Goal: Communication & Community: Answer question/provide support

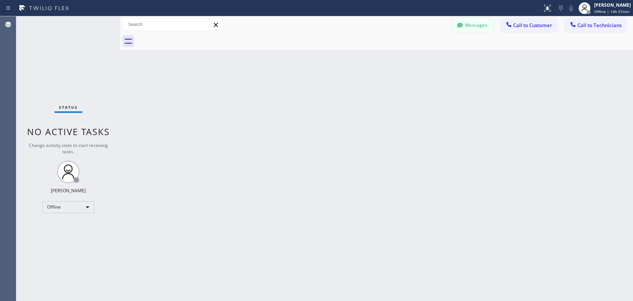
click at [465, 29] on button "Messages" at bounding box center [472, 25] width 41 height 14
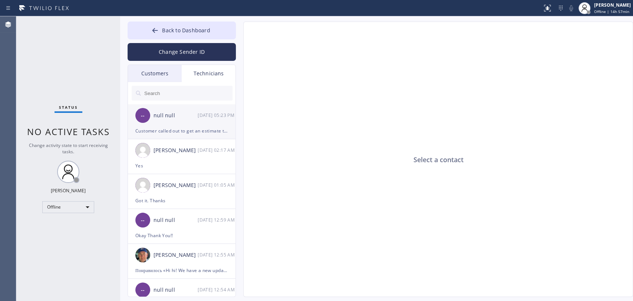
click at [181, 117] on div "null null" at bounding box center [176, 115] width 44 height 9
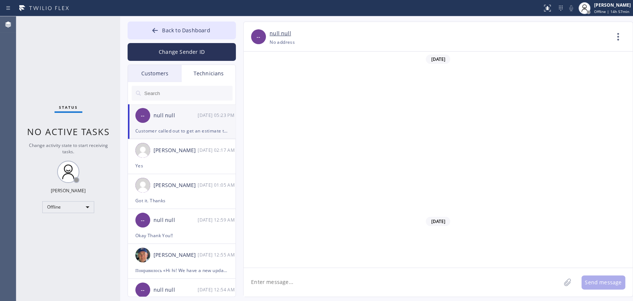
scroll to position [10721, 0]
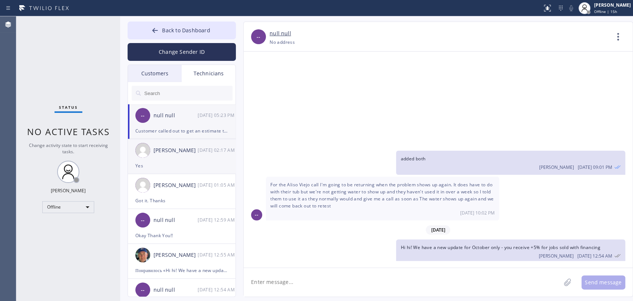
click at [201, 146] on div "[DATE] 02:17 AM" at bounding box center [217, 150] width 39 height 9
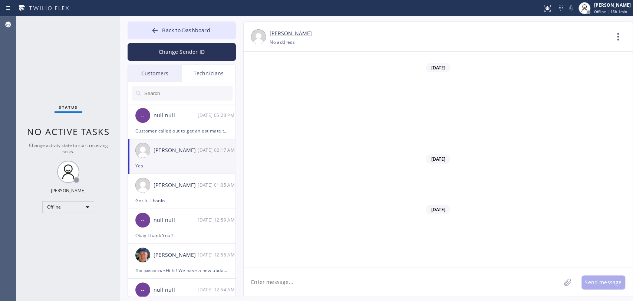
scroll to position [11966, 0]
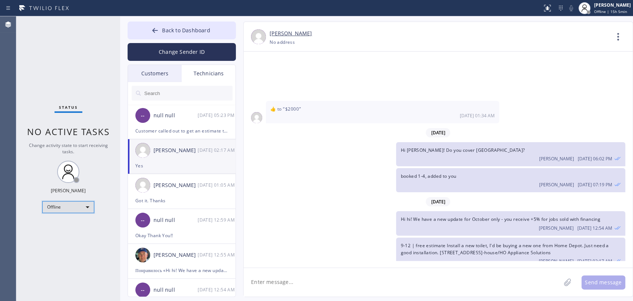
click at [75, 206] on div "Offline" at bounding box center [68, 207] width 52 height 12
click at [74, 225] on li "Available" at bounding box center [68, 225] width 50 height 9
click at [174, 134] on div "Customer called out to get an estimate to install a customer supplied electric …" at bounding box center [181, 131] width 93 height 9
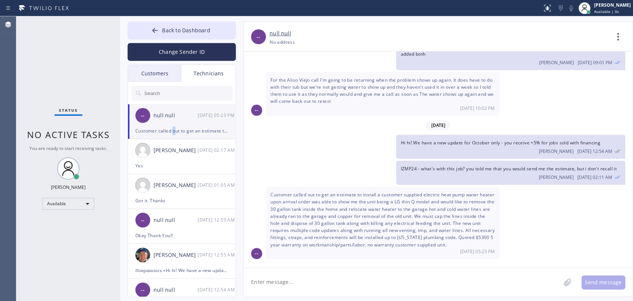
scroll to position [10721, 0]
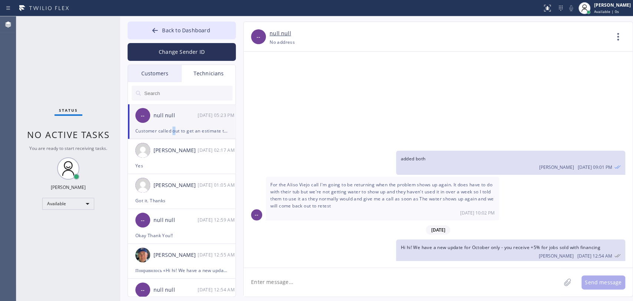
click at [428, 270] on span "IZMF24 - what's with this job? you told me that you would send me the estimate,…" at bounding box center [509, 273] width 216 height 6
drag, startPoint x: 446, startPoint y: 217, endPoint x: 456, endPoint y: 218, distance: 10.8
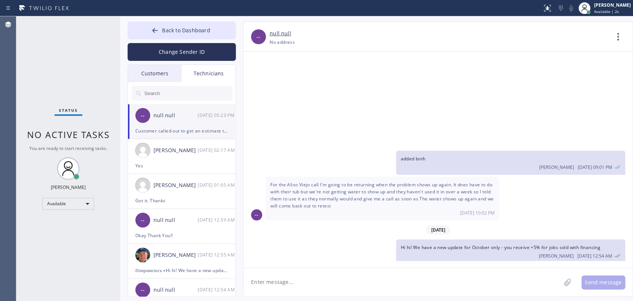
drag, startPoint x: 334, startPoint y: 225, endPoint x: 373, endPoint y: 226, distance: 39.0
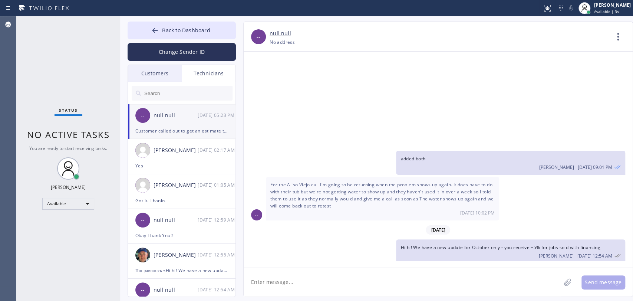
click at [167, 34] on button "Back to Dashboard" at bounding box center [182, 31] width 108 height 18
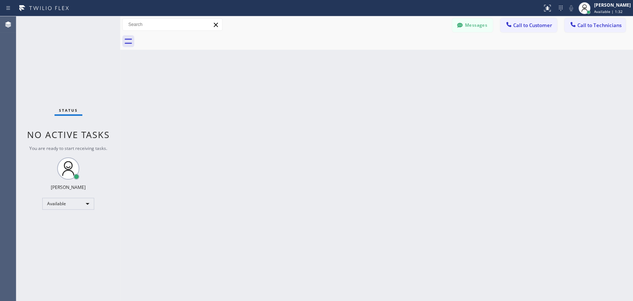
click at [570, 26] on span "Call to Technicians" at bounding box center [600, 25] width 44 height 7
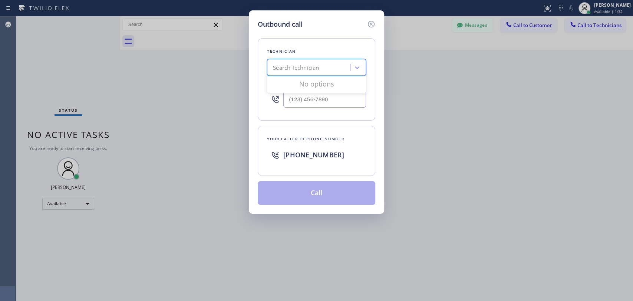
click at [328, 59] on div "Search Technician" at bounding box center [316, 67] width 99 height 17
type input "[PERSON_NAME]"
click at [294, 84] on div "[PERSON_NAME]" at bounding box center [316, 82] width 99 height 13
type input "[PHONE_NUMBER]"
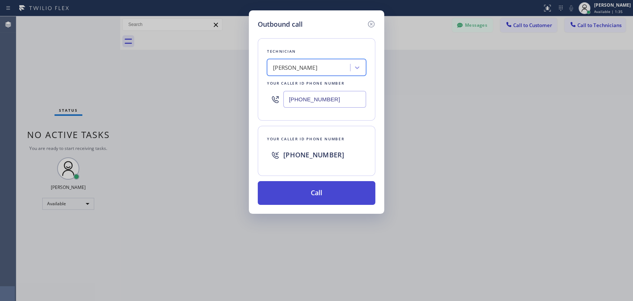
click at [300, 197] on button "Call" at bounding box center [317, 193] width 118 height 24
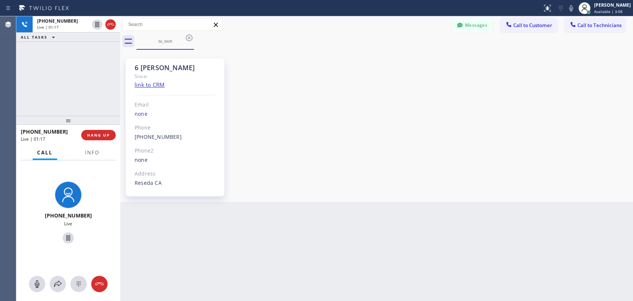
scroll to position [65269, 0]
drag, startPoint x: 465, startPoint y: 29, endPoint x: 168, endPoint y: 70, distance: 299.8
click at [465, 29] on button "Messages" at bounding box center [472, 25] width 41 height 14
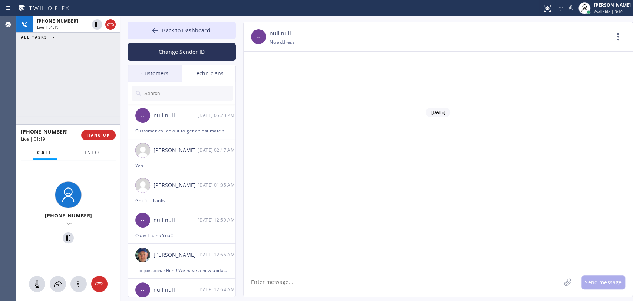
click at [167, 70] on div "Customers" at bounding box center [155, 73] width 54 height 17
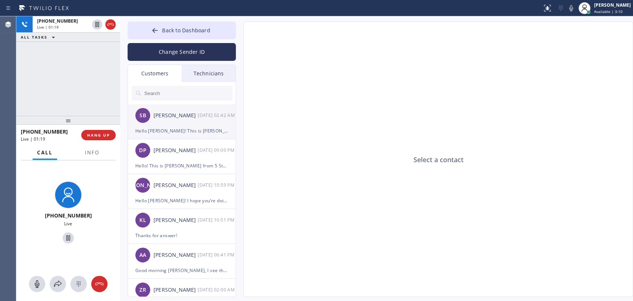
click at [185, 129] on div "Hello [PERSON_NAME]! This is [PERSON_NAME] from 5 Star Best Plumbing. Our techn…" at bounding box center [181, 131] width 93 height 9
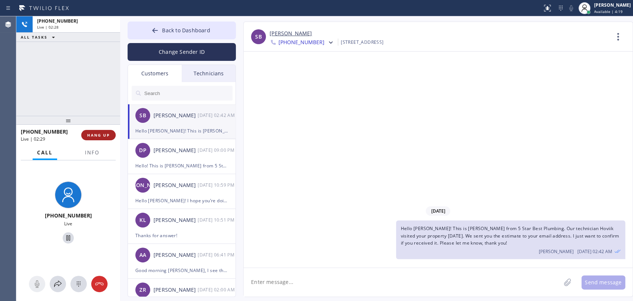
click at [91, 135] on span "HANG UP" at bounding box center [98, 134] width 23 height 5
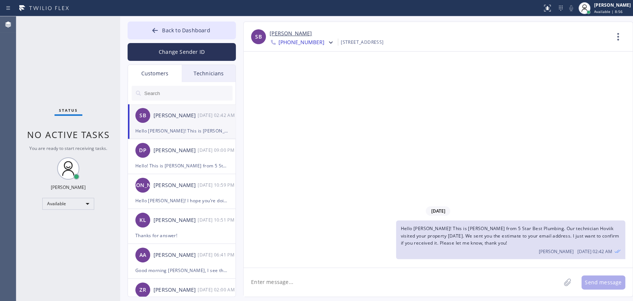
click at [546, 271] on div "Back to Dashboard Change Sender ID Customers Technicians SB [PERSON_NAME] [DATE…" at bounding box center [376, 158] width 513 height 285
click at [71, 145] on div "Status No active tasks You are ready to start receiving tasks. [PERSON_NAME] Av…" at bounding box center [68, 158] width 104 height 285
click at [73, 138] on span "No active tasks" at bounding box center [68, 134] width 83 height 12
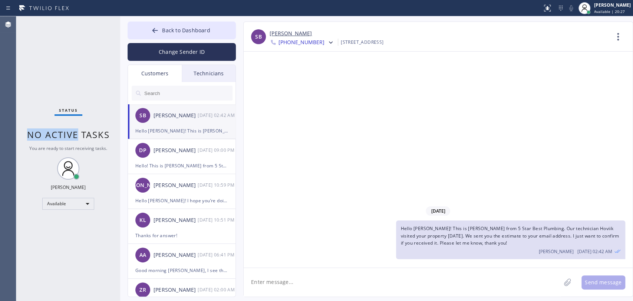
drag, startPoint x: 72, startPoint y: 138, endPoint x: 17, endPoint y: 134, distance: 55.4
click at [17, 134] on div "Status No active tasks You are ready to start receiving tasks. [PERSON_NAME] Av…" at bounding box center [68, 158] width 104 height 285
drag, startPoint x: 17, startPoint y: 134, endPoint x: 95, endPoint y: 132, distance: 78.3
click at [95, 132] on div "Status No active tasks You are ready to start receiving tasks. [PERSON_NAME] Av…" at bounding box center [68, 158] width 104 height 285
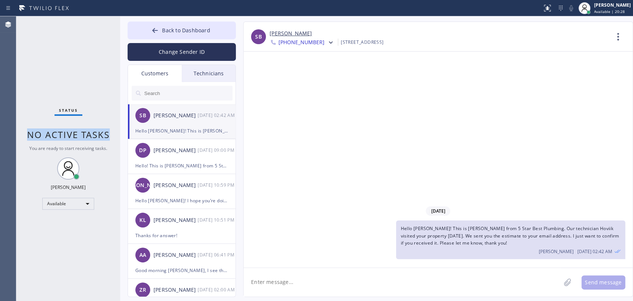
click at [95, 132] on span "No active tasks" at bounding box center [68, 134] width 83 height 12
drag, startPoint x: 95, startPoint y: 132, endPoint x: 35, endPoint y: 131, distance: 60.1
click at [35, 131] on span "No active tasks" at bounding box center [68, 134] width 83 height 12
drag, startPoint x: 35, startPoint y: 131, endPoint x: 17, endPoint y: 154, distance: 28.7
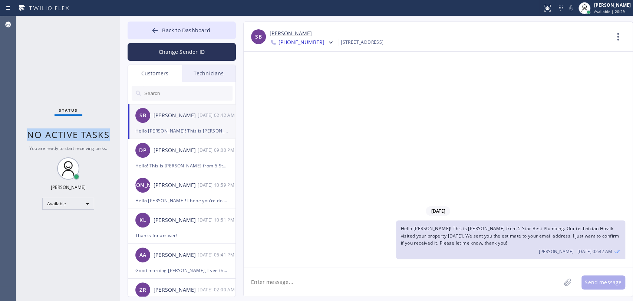
click at [86, 131] on span "No active tasks" at bounding box center [68, 134] width 83 height 12
click at [175, 23] on div "Back to Dashboard Change Sender ID Customers Technicians SB [PERSON_NAME] [DATE…" at bounding box center [376, 158] width 513 height 285
click at [570, 223] on div "Hello [PERSON_NAME]! This is [PERSON_NAME] from 5 Star Best Plumbing. Our techn…" at bounding box center [510, 239] width 229 height 39
click at [203, 28] on span "Back to Dashboard" at bounding box center [186, 30] width 48 height 7
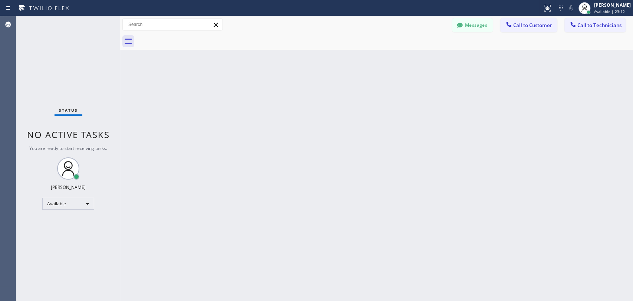
click at [377, 86] on div "Back to Dashboard Change Sender ID Customers Technicians SB [PERSON_NAME] [DATE…" at bounding box center [376, 158] width 513 height 285
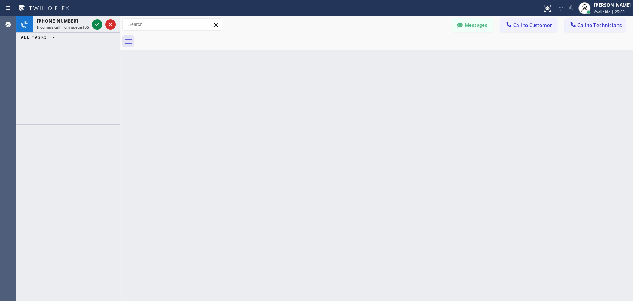
drag, startPoint x: 55, startPoint y: 22, endPoint x: 94, endPoint y: 100, distance: 87.1
click at [55, 22] on span "[PHONE_NUMBER]" at bounding box center [57, 21] width 41 height 6
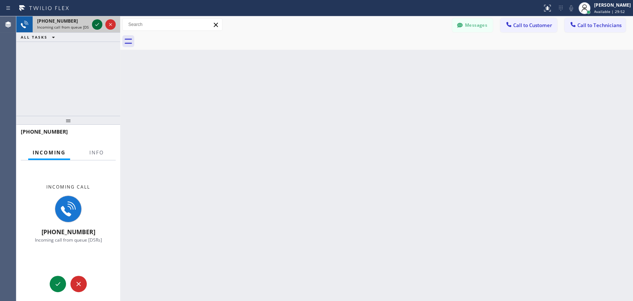
drag, startPoint x: 97, startPoint y: 20, endPoint x: 95, endPoint y: 23, distance: 3.9
click at [96, 21] on icon at bounding box center [97, 24] width 9 height 9
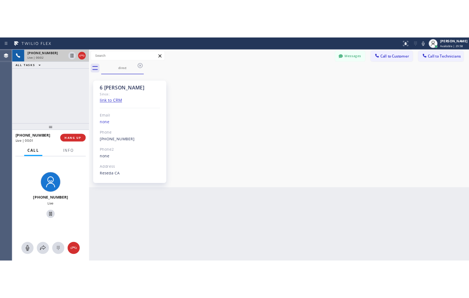
scroll to position [65269, 0]
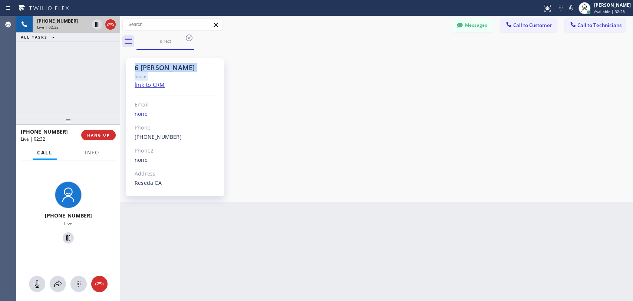
drag, startPoint x: 172, startPoint y: 75, endPoint x: 131, endPoint y: 67, distance: 42.3
click at [125, 66] on div "6 [PERSON_NAME] Since: link to CRM Email none Phone [PHONE_NUMBER] Outbound cal…" at bounding box center [177, 126] width 111 height 148
click at [135, 69] on div "6 [PERSON_NAME]" at bounding box center [175, 67] width 81 height 9
drag, startPoint x: 135, startPoint y: 69, endPoint x: 179, endPoint y: 70, distance: 43.8
click at [179, 70] on div "6 [PERSON_NAME]" at bounding box center [175, 67] width 81 height 9
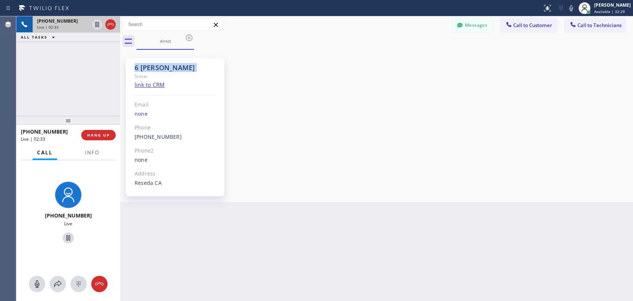
click at [179, 70] on div "6 [PERSON_NAME]" at bounding box center [175, 67] width 81 height 9
click at [102, 134] on span "HANG UP" at bounding box center [98, 134] width 23 height 5
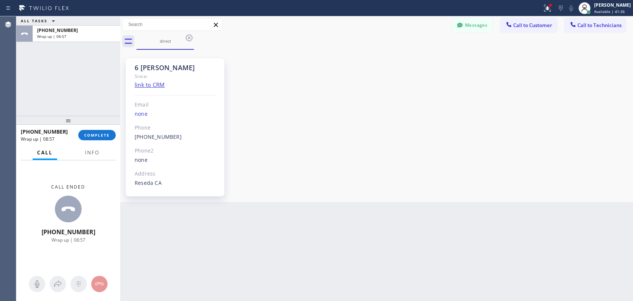
click at [61, 129] on div "[PHONE_NUMBER]" at bounding box center [47, 131] width 52 height 7
click at [73, 133] on div "[PHONE_NUMBER] Wrap up | 08:57" at bounding box center [50, 134] width 58 height 19
click at [89, 134] on span "COMPLETE" at bounding box center [97, 134] width 26 height 5
click at [337, 141] on div "6 [PERSON_NAME] Since: link to CRM Email none Phone [PHONE_NUMBER] Outbound cal…" at bounding box center [377, 126] width 510 height 148
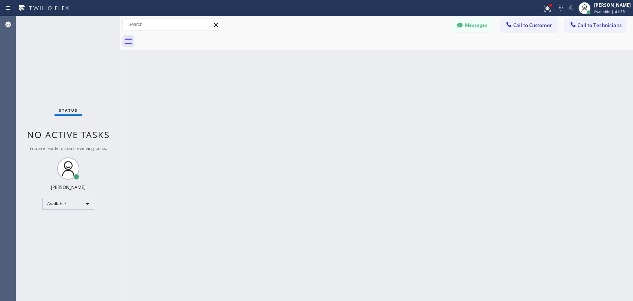
click at [287, 219] on div "Back to Dashboard Change Sender ID Customers Technicians SB [PERSON_NAME] [DATE…" at bounding box center [376, 158] width 513 height 285
click at [255, 213] on div "Back to Dashboard Change Sender ID Customers Technicians SB [PERSON_NAME] [DATE…" at bounding box center [376, 158] width 513 height 285
click at [247, 214] on div "Back to Dashboard Change Sender ID Customers Technicians SB [PERSON_NAME] [DATE…" at bounding box center [376, 158] width 513 height 285
click at [570, 179] on div "Back to Dashboard Change Sender ID Customers Technicians SB [PERSON_NAME] [DATE…" at bounding box center [376, 158] width 513 height 285
click at [210, 53] on div "Back to Dashboard Change Sender ID Customers Technicians SB [PERSON_NAME] [DATE…" at bounding box center [376, 158] width 513 height 285
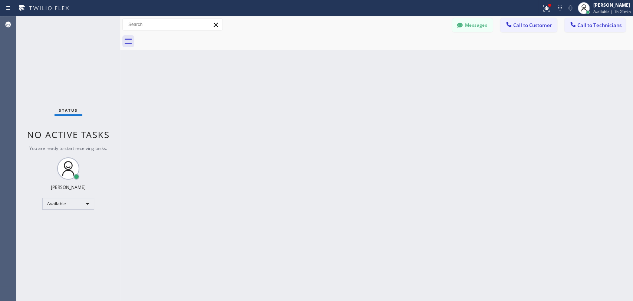
click at [164, 212] on div "Back to Dashboard Change Sender ID Customers Technicians SB [PERSON_NAME] [DATE…" at bounding box center [376, 158] width 513 height 285
click at [195, 203] on div "Back to Dashboard Change Sender ID Customers Technicians SB [PERSON_NAME] [DATE…" at bounding box center [376, 158] width 513 height 285
click at [248, 140] on div "Back to Dashboard Change Sender ID Customers Technicians SB [PERSON_NAME] [DATE…" at bounding box center [376, 158] width 513 height 285
click at [453, 170] on div "Back to Dashboard Change Sender ID Customers Technicians SB [PERSON_NAME] [DATE…" at bounding box center [376, 158] width 513 height 285
drag, startPoint x: 448, startPoint y: 24, endPoint x: 452, endPoint y: 24, distance: 4.1
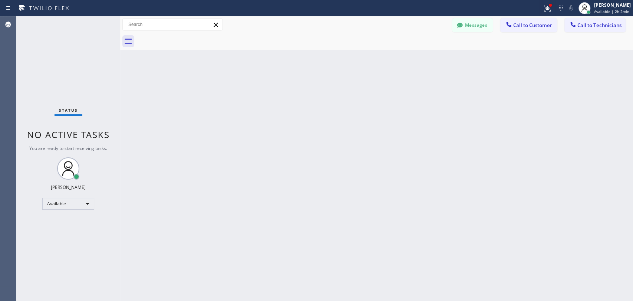
click at [448, 24] on div "Messages Call to Customer Call to Technicians Outbound call Location Search loc…" at bounding box center [376, 24] width 513 height 13
click at [452, 24] on button "Messages" at bounding box center [472, 25] width 41 height 14
click at [457, 23] on div "-- null null [PHONE_NUMBER] Choose phone number [PHONE_NUMBER] No address Conta…" at bounding box center [438, 37] width 389 height 30
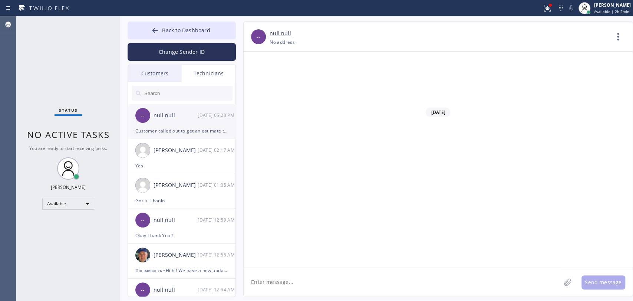
click at [146, 119] on div "--" at bounding box center [142, 115] width 15 height 15
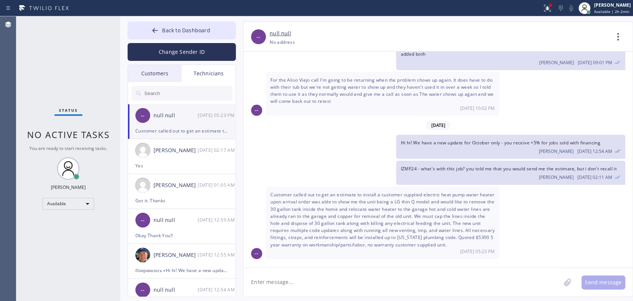
scroll to position [10721, 0]
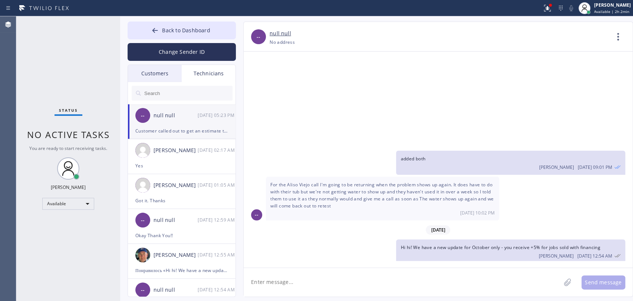
drag, startPoint x: 422, startPoint y: 216, endPoint x: 426, endPoint y: 235, distance: 20.1
drag, startPoint x: 318, startPoint y: 204, endPoint x: 316, endPoint y: 194, distance: 9.9
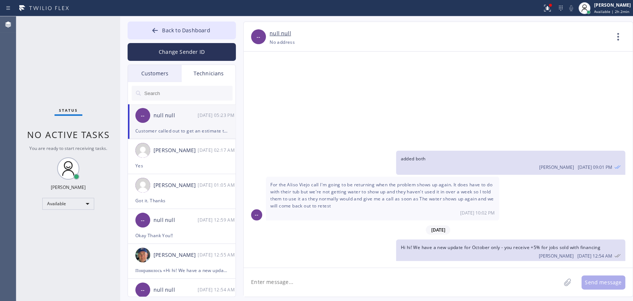
drag, startPoint x: 358, startPoint y: 198, endPoint x: 397, endPoint y: 196, distance: 39.4
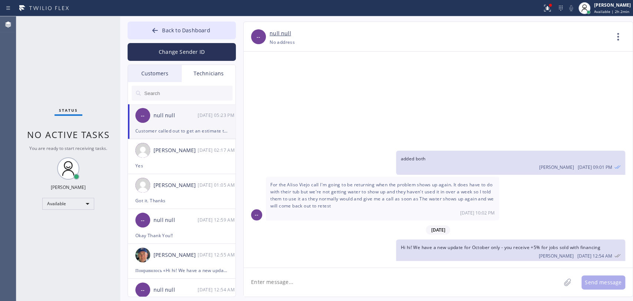
drag, startPoint x: 416, startPoint y: 196, endPoint x: 445, endPoint y: 197, distance: 29.0
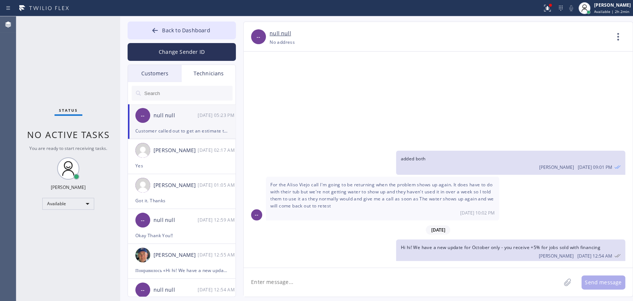
drag, startPoint x: 456, startPoint y: 194, endPoint x: 472, endPoint y: 195, distance: 16.7
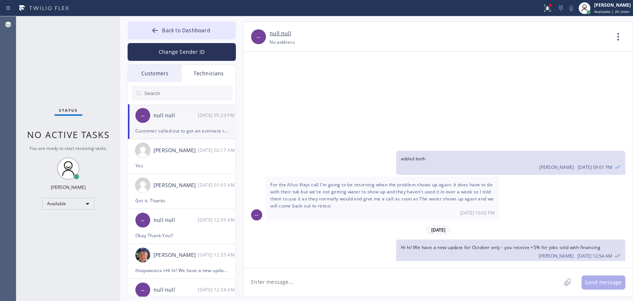
drag, startPoint x: 284, startPoint y: 199, endPoint x: 354, endPoint y: 199, distance: 70.1
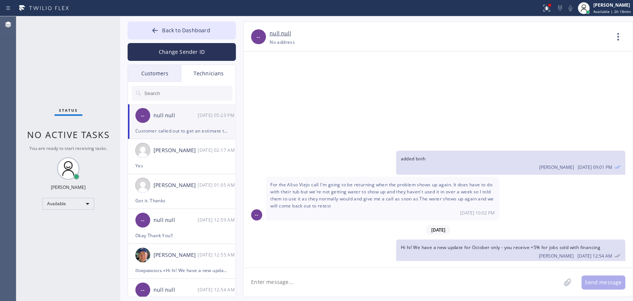
click at [190, 92] on input "text" at bounding box center [188, 93] width 89 height 15
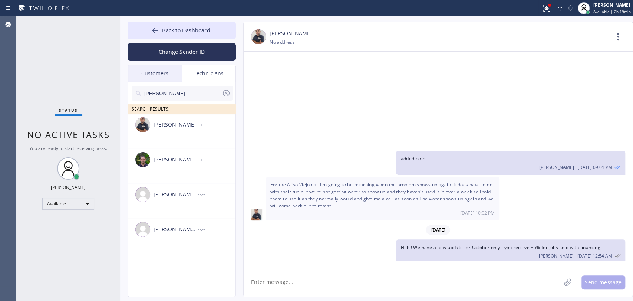
type input "[PERSON_NAME]"
click at [198, 35] on button "Back to Dashboard" at bounding box center [182, 31] width 108 height 18
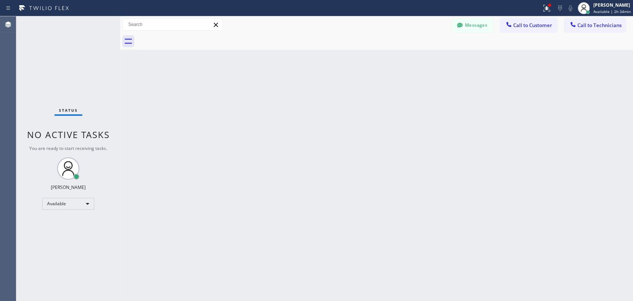
click at [283, 122] on div "Back to Dashboard Change Sender ID Customers Technicians SB [PERSON_NAME] [DATE…" at bounding box center [376, 158] width 513 height 285
click at [62, 31] on div "Status No active tasks You are ready to start receiving tasks. [PERSON_NAME] Av…" at bounding box center [68, 158] width 104 height 285
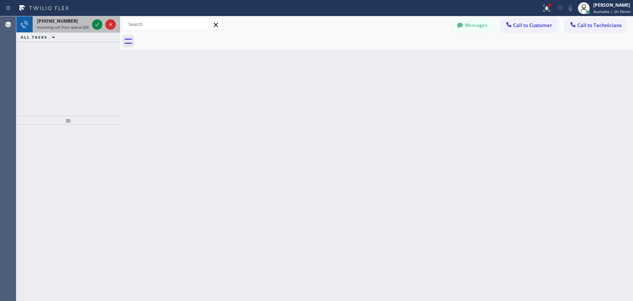
click at [52, 22] on span "[PHONE_NUMBER]" at bounding box center [57, 21] width 41 height 6
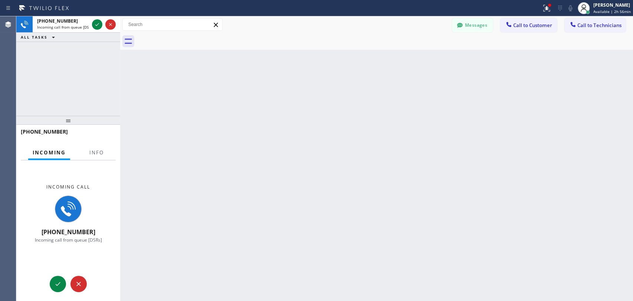
click at [108, 141] on div at bounding box center [66, 139] width 90 height 6
click at [102, 150] on span "Info" at bounding box center [96, 152] width 14 height 7
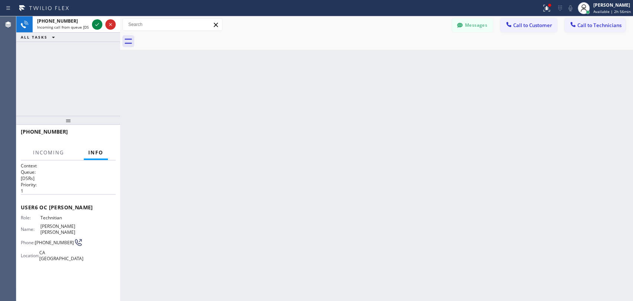
click at [169, 161] on div "Back to Dashboard Change Sender ID Customers Technicians SB [PERSON_NAME] [DATE…" at bounding box center [376, 158] width 513 height 285
drag, startPoint x: 66, startPoint y: 118, endPoint x: 75, endPoint y: 132, distance: 16.9
click at [74, 125] on div at bounding box center [68, 120] width 104 height 9
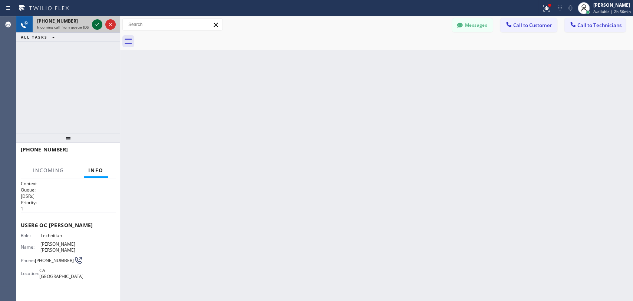
click at [95, 27] on icon at bounding box center [97, 24] width 9 height 9
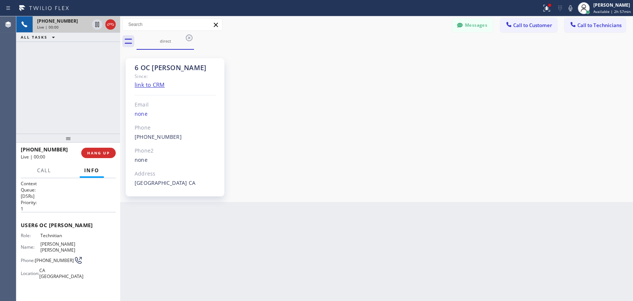
click at [374, 221] on div "Back to Dashboard Change Sender ID Customers Technicians SB [PERSON_NAME] [DATE…" at bounding box center [376, 158] width 513 height 285
click at [291, 188] on div "6 OC [PERSON_NAME] Since: link to CRM Email none Phone [PHONE_NUMBER] Outbound …" at bounding box center [377, 126] width 510 height 148
click at [98, 151] on span "HANG UP" at bounding box center [98, 152] width 23 height 5
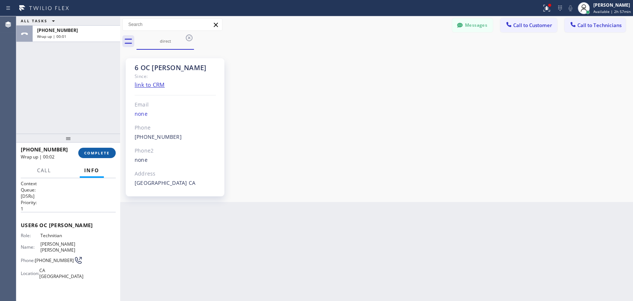
click at [95, 152] on span "COMPLETE" at bounding box center [97, 152] width 26 height 5
click at [380, 161] on div "6 OC [PERSON_NAME] Since: link to CRM Email none Phone [PHONE_NUMBER] Outbound …" at bounding box center [377, 126] width 510 height 148
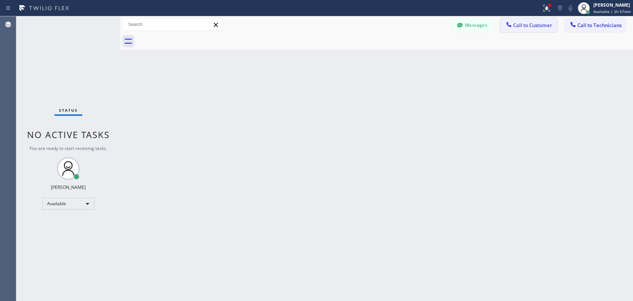
click at [518, 30] on button "Call to Customer" at bounding box center [529, 25] width 57 height 14
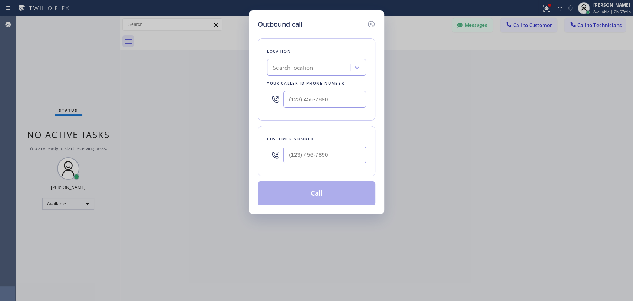
click at [327, 86] on div "Your caller id phone number" at bounding box center [316, 83] width 99 height 8
click at [324, 71] on div "Search location" at bounding box center [309, 67] width 81 height 13
paste input "Marvel Electricians [GEOGRAPHIC_DATA]"
type input "Marvel Electricians [GEOGRAPHIC_DATA]"
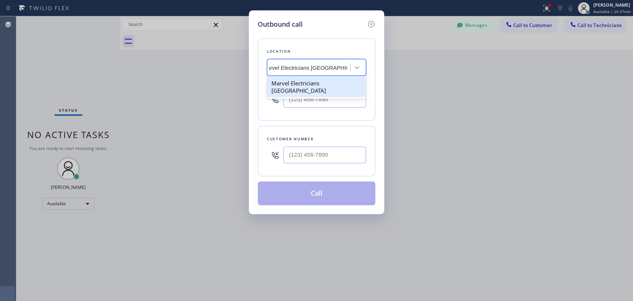
drag, startPoint x: 320, startPoint y: 82, endPoint x: 257, endPoint y: 12, distance: 93.5
click at [320, 82] on div "Marvel Electricians [GEOGRAPHIC_DATA]" at bounding box center [316, 86] width 99 height 21
type input "[PHONE_NUMBER]"
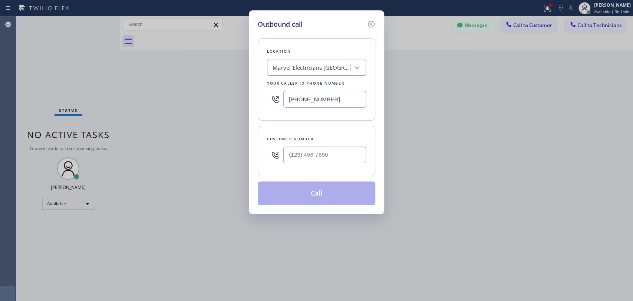
click at [370, 19] on div "Outbound call Location Marvel Electricians [GEOGRAPHIC_DATA] Your caller id pho…" at bounding box center [316, 112] width 135 height 204
click at [370, 22] on icon at bounding box center [371, 24] width 9 height 9
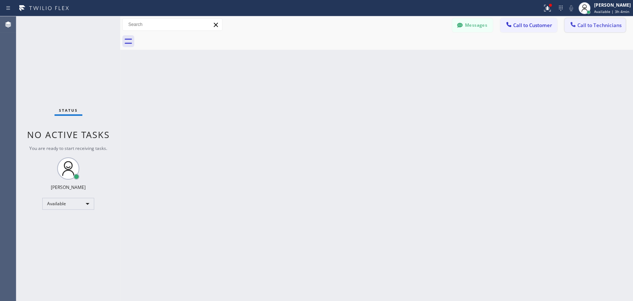
click at [570, 34] on div at bounding box center [385, 41] width 497 height 17
click at [570, 29] on button "Call to Technicians" at bounding box center [595, 25] width 61 height 14
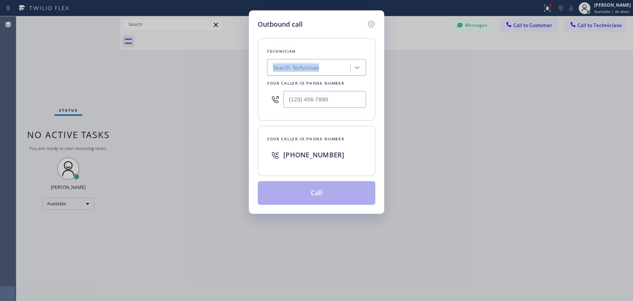
click at [320, 56] on div "Technician Search Technician Your caller id phone number" at bounding box center [317, 79] width 118 height 82
click at [310, 82] on div "Your caller id phone number" at bounding box center [316, 83] width 99 height 8
click at [291, 61] on div "Search Technician" at bounding box center [309, 67] width 81 height 13
click at [291, 65] on div "Search Technician" at bounding box center [296, 67] width 46 height 9
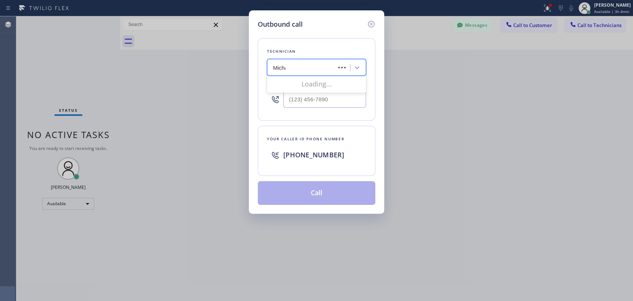
type input "[PERSON_NAME]"
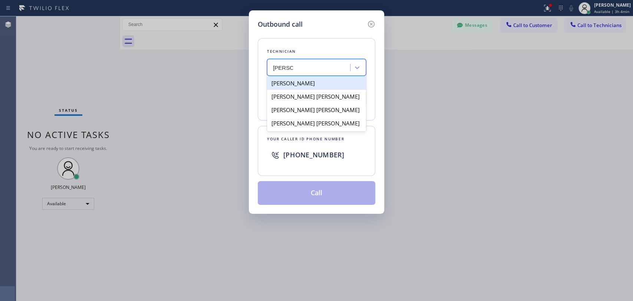
drag, startPoint x: 285, startPoint y: 78, endPoint x: 286, endPoint y: 85, distance: 6.5
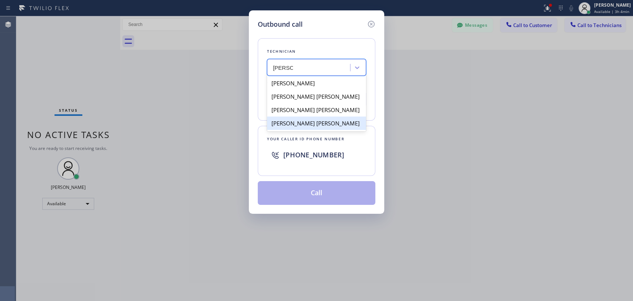
click at [293, 126] on div "[PERSON_NAME] [PERSON_NAME]" at bounding box center [316, 123] width 99 height 13
type input "[PHONE_NUMBER]"
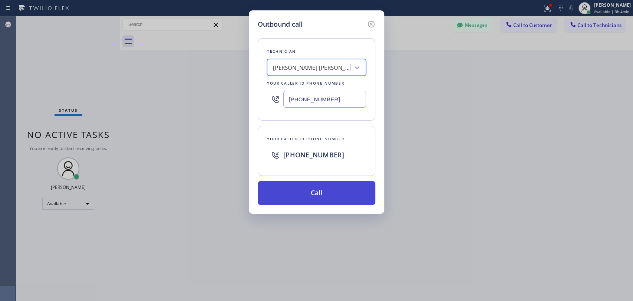
click at [306, 184] on button "Call" at bounding box center [317, 193] width 118 height 24
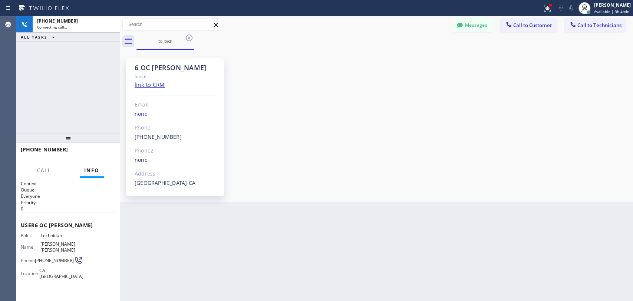
scroll to position [10721, 0]
click at [110, 149] on button "HANG UP" at bounding box center [98, 153] width 35 height 10
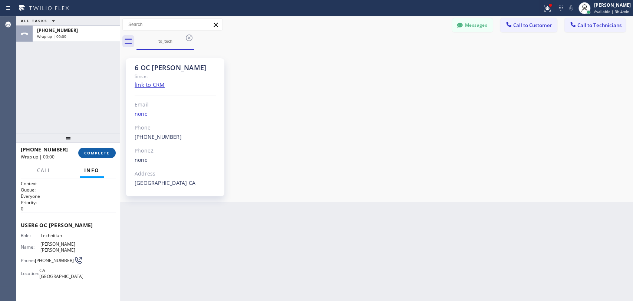
click at [93, 150] on button "COMPLETE" at bounding box center [96, 153] width 37 height 10
click at [89, 128] on div "ALL TASKS ALL TASKS ACTIVE TASKS TASKS IN WRAP UP [PHONE_NUMBER] Wrap up | 00:00" at bounding box center [68, 74] width 104 height 117
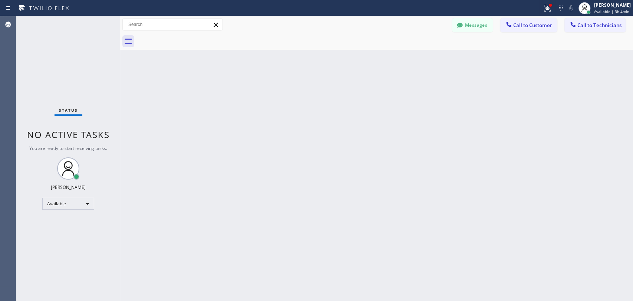
click at [335, 136] on div "Back to Dashboard Change Sender ID Customers Technicians SB [PERSON_NAME] [DATE…" at bounding box center [376, 158] width 513 height 285
drag, startPoint x: 319, startPoint y: 114, endPoint x: 9, endPoint y: 137, distance: 310.4
click at [318, 114] on div "Back to Dashboard Change Sender ID Customers Technicians SB [PERSON_NAME] [DATE…" at bounding box center [376, 158] width 513 height 285
click at [327, 141] on div "Back to Dashboard Change Sender ID Customers Technicians SB [PERSON_NAME] [DATE…" at bounding box center [376, 158] width 513 height 285
click at [373, 119] on div "Back to Dashboard Change Sender ID Customers Technicians SB [PERSON_NAME] [DATE…" at bounding box center [376, 158] width 513 height 285
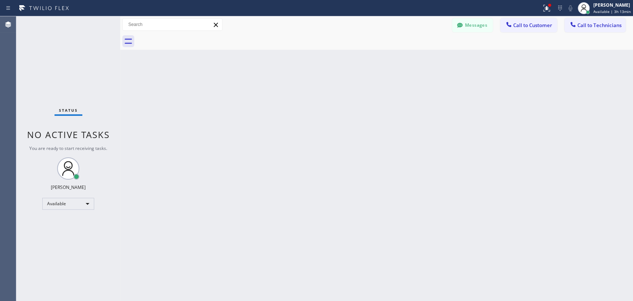
click at [250, 111] on div "Back to Dashboard Change Sender ID Customers Technicians SB [PERSON_NAME] [DATE…" at bounding box center [376, 158] width 513 height 285
click at [386, 212] on div "Back to Dashboard Change Sender ID Customers Technicians SB [PERSON_NAME] [DATE…" at bounding box center [376, 158] width 513 height 285
click at [300, 195] on div "Back to Dashboard Change Sender ID Customers Technicians SB [PERSON_NAME] [DATE…" at bounding box center [376, 158] width 513 height 285
click at [377, 108] on div "Back to Dashboard Change Sender ID Customers Technicians SB [PERSON_NAME] [DATE…" at bounding box center [376, 158] width 513 height 285
click at [341, 134] on div "Back to Dashboard Change Sender ID Customers Technicians SB [PERSON_NAME] [DATE…" at bounding box center [376, 158] width 513 height 285
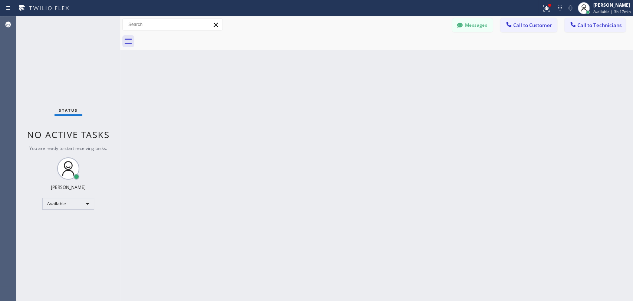
click at [392, 143] on div "Back to Dashboard Change Sender ID Customers Technicians SB [PERSON_NAME] [DATE…" at bounding box center [376, 158] width 513 height 285
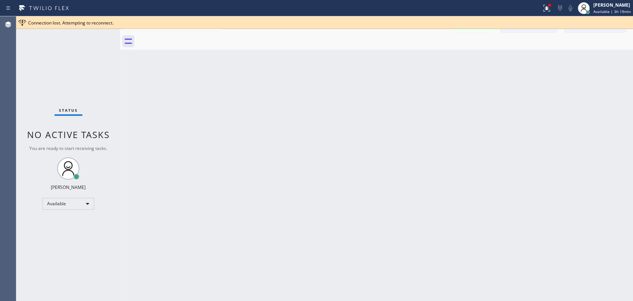
click at [309, 122] on div "Back to Dashboard Change Sender ID Customers Technicians SB [PERSON_NAME] [DATE…" at bounding box center [376, 158] width 513 height 285
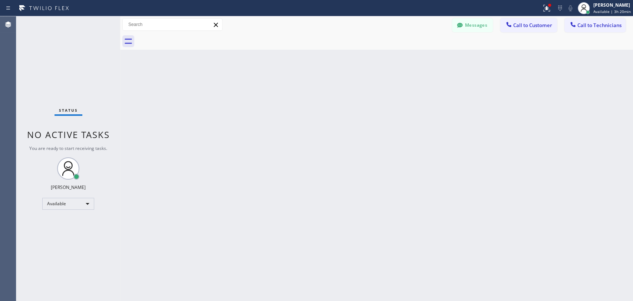
click at [346, 151] on div "Back to Dashboard Change Sender ID Customers Technicians SB [PERSON_NAME] [DATE…" at bounding box center [376, 158] width 513 height 285
click at [570, 22] on button "Call to Technicians" at bounding box center [595, 25] width 61 height 14
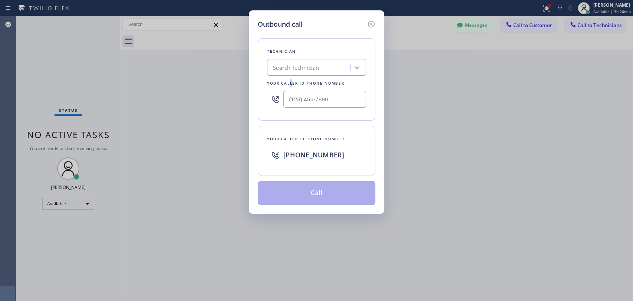
click at [290, 86] on div "Your caller id phone number" at bounding box center [316, 83] width 99 height 8
click at [289, 71] on div "Search Technician" at bounding box center [296, 67] width 46 height 9
type input "Chr"
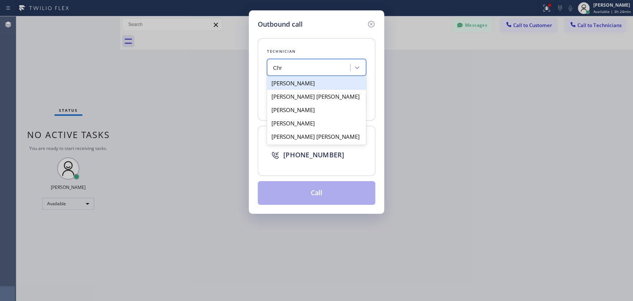
click at [289, 83] on div "[PERSON_NAME]" at bounding box center [316, 82] width 99 height 13
type input "[PHONE_NUMBER]"
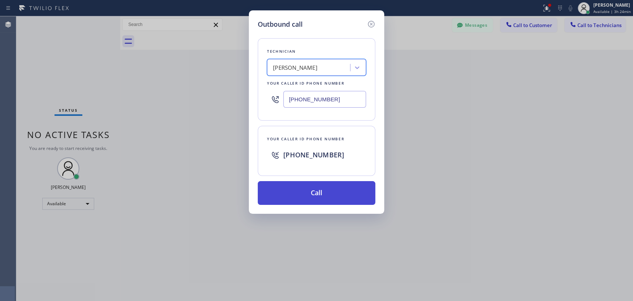
click at [301, 195] on button "Call" at bounding box center [317, 193] width 118 height 24
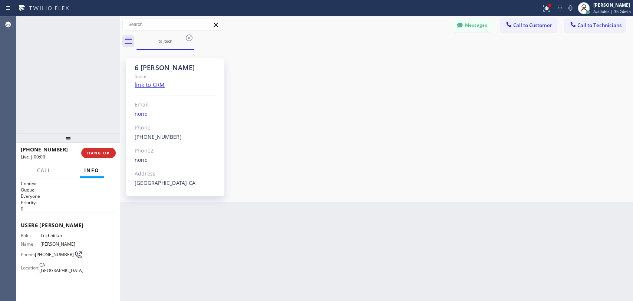
scroll to position [11966, 0]
drag, startPoint x: 95, startPoint y: 150, endPoint x: 197, endPoint y: 50, distance: 143.0
click at [95, 151] on span "HANG UP" at bounding box center [98, 152] width 23 height 5
click at [97, 153] on span "COMPLETE" at bounding box center [97, 152] width 26 height 5
click at [91, 124] on div "ALL TASKS ALL TASKS ACTIVE TASKS TASKS IN WRAP UP [PHONE_NUMBER] Wrap up | 00:33" at bounding box center [68, 74] width 104 height 117
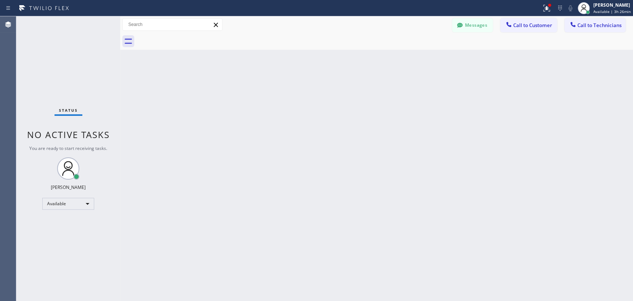
click at [292, 216] on div "Back to Dashboard Change Sender ID Customers Technicians SB [PERSON_NAME] [DATE…" at bounding box center [376, 158] width 513 height 285
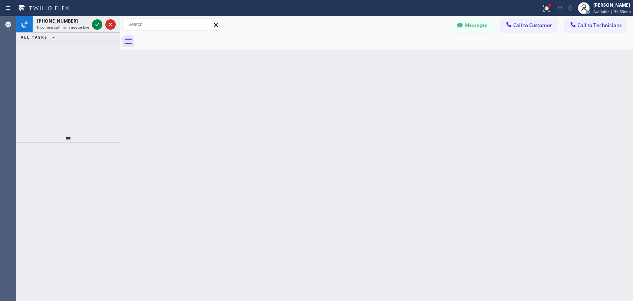
click at [324, 92] on div "Back to Dashboard Change Sender ID Customers Technicians SB [PERSON_NAME] [DATE…" at bounding box center [376, 158] width 513 height 285
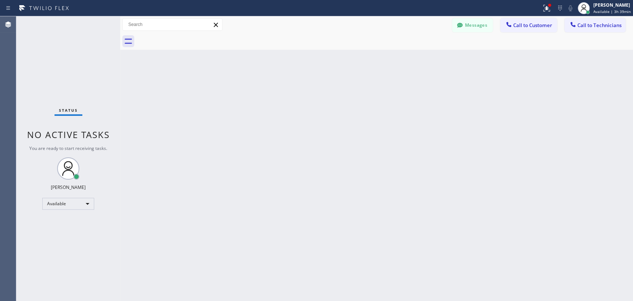
click at [221, 81] on div "Back to Dashboard Change Sender ID Customers Technicians SB [PERSON_NAME] [DATE…" at bounding box center [376, 158] width 513 height 285
click at [271, 135] on div "Back to Dashboard Change Sender ID Customers Technicians SB [PERSON_NAME] [DATE…" at bounding box center [376, 158] width 513 height 285
drag, startPoint x: 288, startPoint y: 125, endPoint x: 251, endPoint y: 117, distance: 38.1
click at [288, 125] on div "Back to Dashboard Change Sender ID Customers Technicians SB [PERSON_NAME] [DATE…" at bounding box center [376, 158] width 513 height 285
click at [347, 117] on div "Back to Dashboard Change Sender ID Customers Technicians SB [PERSON_NAME] [DATE…" at bounding box center [376, 158] width 513 height 285
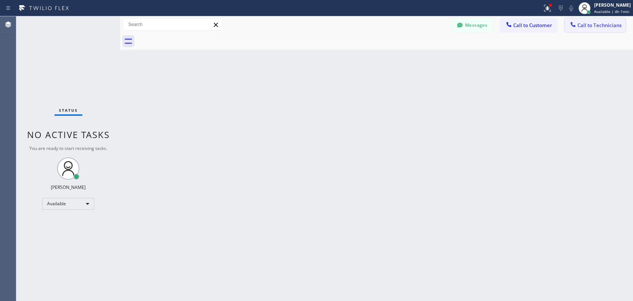
click at [570, 24] on span "Call to Technicians" at bounding box center [600, 25] width 44 height 7
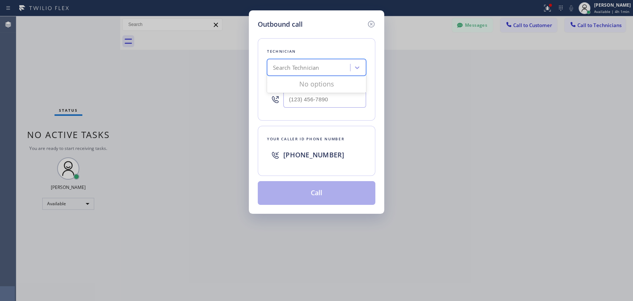
click at [289, 65] on div "Search Technician" at bounding box center [296, 67] width 46 height 9
type input "arse"
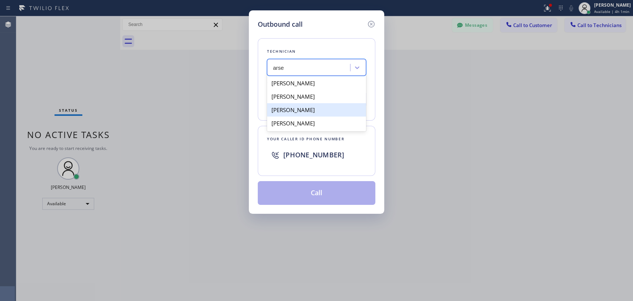
click at [296, 116] on div "[PERSON_NAME]" at bounding box center [316, 109] width 99 height 13
type input "[PHONE_NUMBER]"
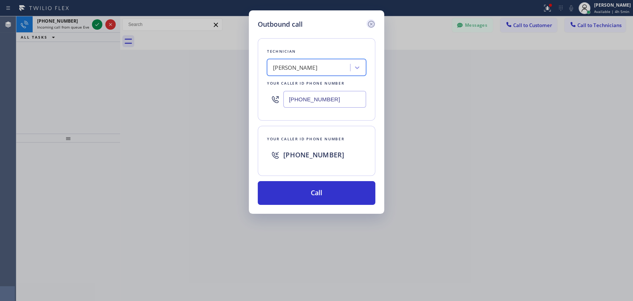
click at [369, 24] on icon at bounding box center [371, 24] width 9 height 9
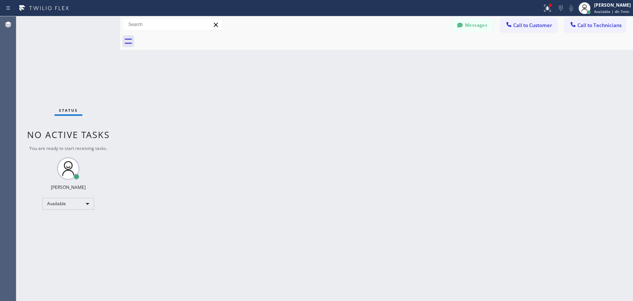
click at [570, 89] on div "Back to Dashboard Change Sender ID Customers Technicians SB [PERSON_NAME] [DATE…" at bounding box center [376, 158] width 513 height 285
click at [297, 119] on div "Back to Dashboard Change Sender ID Customers Technicians SB [PERSON_NAME] [DATE…" at bounding box center [376, 158] width 513 height 285
click at [289, 204] on div "Back to Dashboard Change Sender ID Customers Technicians SB [PERSON_NAME] [DATE…" at bounding box center [376, 158] width 513 height 285
drag, startPoint x: 92, startPoint y: 138, endPoint x: 182, endPoint y: 150, distance: 91.1
click at [176, 151] on div "Status No active tasks You are ready to start receiving tasks. [PERSON_NAME] Av…" at bounding box center [324, 158] width 617 height 285
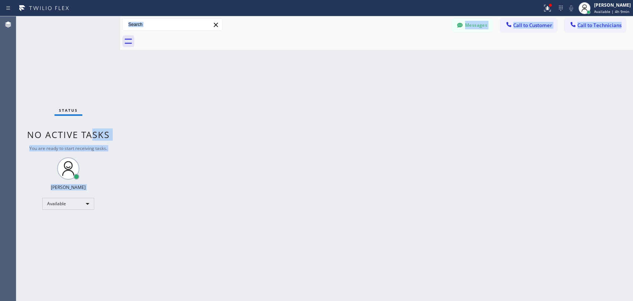
click at [183, 150] on div "Back to Dashboard Change Sender ID Customers Technicians SB [PERSON_NAME] [DATE…" at bounding box center [376, 158] width 513 height 285
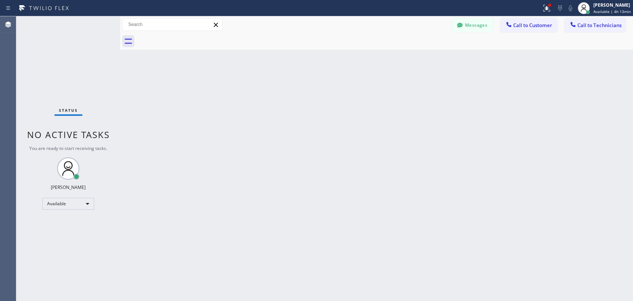
click at [211, 101] on div "Back to Dashboard Change Sender ID Customers Technicians SB [PERSON_NAME] [DATE…" at bounding box center [376, 158] width 513 height 285
click at [330, 155] on div "Back to Dashboard Change Sender ID Customers Technicians SB [PERSON_NAME] [DATE…" at bounding box center [376, 158] width 513 height 285
drag, startPoint x: 598, startPoint y: 6, endPoint x: 587, endPoint y: 44, distance: 39.3
click at [570, 6] on div "[PERSON_NAME]" at bounding box center [612, 5] width 37 height 6
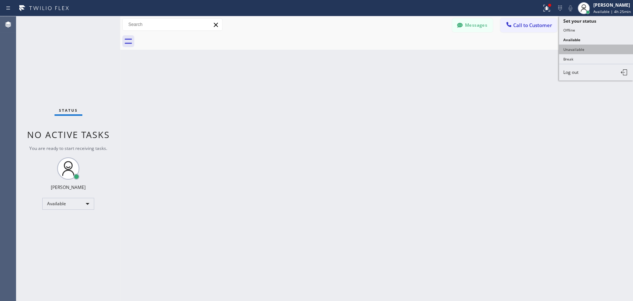
click at [570, 50] on button "Unavailable" at bounding box center [596, 50] width 74 height 10
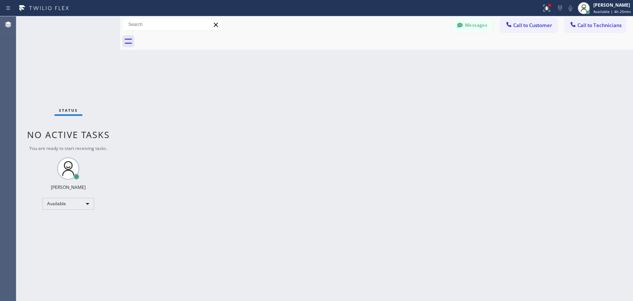
click at [570, 62] on div "Back to Dashboard Change Sender ID Customers Technicians SB [PERSON_NAME] [DATE…" at bounding box center [376, 158] width 513 height 285
click at [570, 13] on span "Available | 4h 25min" at bounding box center [612, 11] width 37 height 5
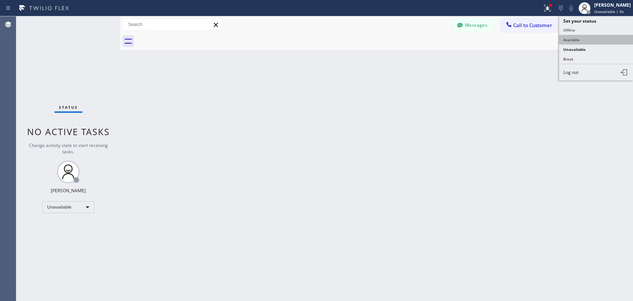
click at [570, 42] on button "Available" at bounding box center [596, 40] width 74 height 10
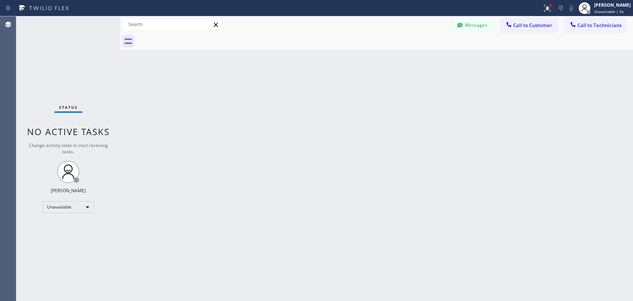
click at [536, 72] on div "Back to Dashboard Change Sender ID Customers Technicians SB [PERSON_NAME] [DATE…" at bounding box center [376, 158] width 513 height 285
click at [447, 218] on div "Back to Dashboard Change Sender ID Customers Technicians SB [PERSON_NAME] [DATE…" at bounding box center [376, 158] width 513 height 285
click at [465, 173] on div "Back to Dashboard Change Sender ID Customers Technicians SB [PERSON_NAME] [DATE…" at bounding box center [376, 158] width 513 height 285
drag, startPoint x: 310, startPoint y: 171, endPoint x: 312, endPoint y: 167, distance: 4.5
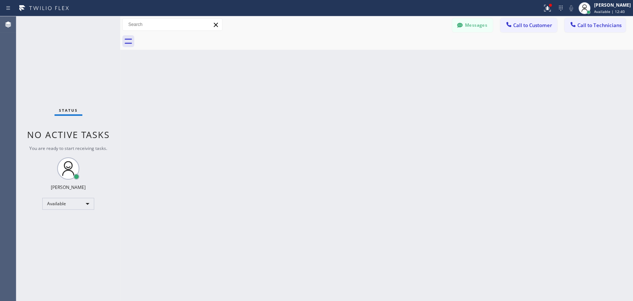
click at [311, 170] on div "Back to Dashboard Change Sender ID Customers Technicians SB [PERSON_NAME] [DATE…" at bounding box center [376, 158] width 513 height 285
click at [349, 97] on div "Back to Dashboard Change Sender ID Customers Technicians SB [PERSON_NAME] [DATE…" at bounding box center [376, 158] width 513 height 285
